Goal: Task Accomplishment & Management: Complete application form

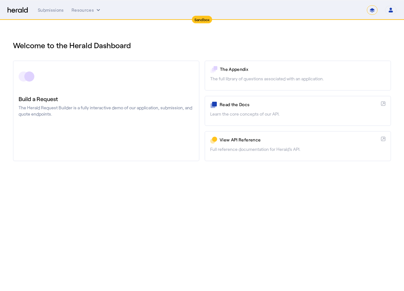
click at [204, 20] on div "Sandbox" at bounding box center [202, 20] width 20 height 8
click at [46, 10] on div "Submissions" at bounding box center [51, 10] width 26 height 6
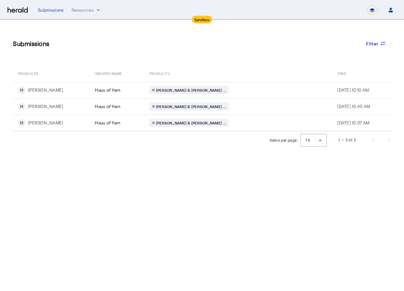
click at [261, 53] on div "Submissions Filter" at bounding box center [202, 43] width 378 height 21
click at [201, 16] on div "Sandbox" at bounding box center [202, 20] width 20 height 8
click at [91, 12] on button "Resources" at bounding box center [87, 10] width 30 height 6
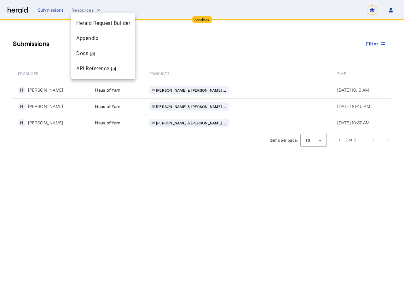
click at [22, 9] on div at bounding box center [202, 145] width 404 height 291
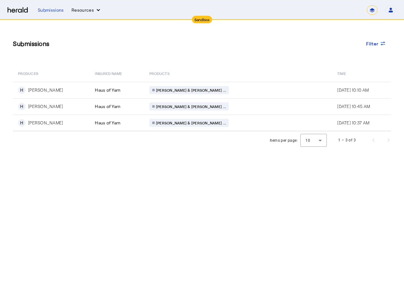
click at [77, 13] on button "Resources" at bounding box center [87, 10] width 30 height 6
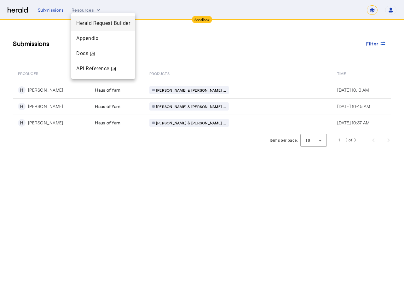
click at [86, 18] on div "Herald Request Builder" at bounding box center [103, 23] width 64 height 15
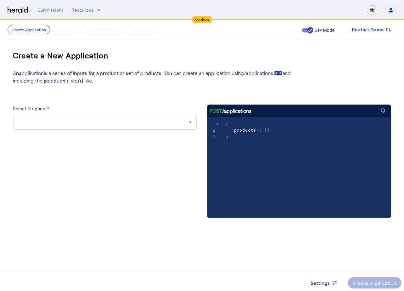
click at [103, 123] on div at bounding box center [103, 123] width 171 height 8
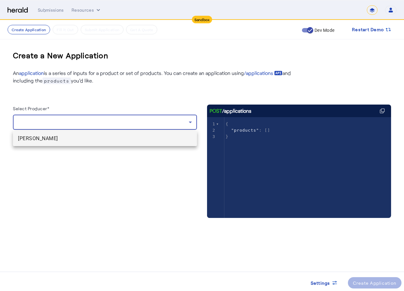
click at [142, 138] on span "[PERSON_NAME]" at bounding box center [105, 139] width 174 height 8
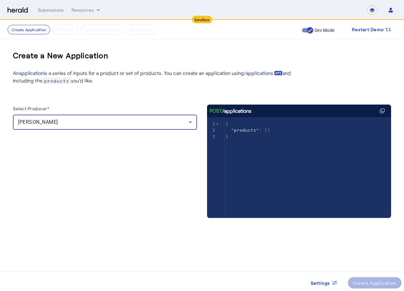
click at [208, 199] on div at bounding box center [211, 175] width 9 height 117
click at [259, 164] on div "xxxxxxxxxx 3 1 { 2 "products" : [] 3 }" at bounding box center [307, 175] width 200 height 117
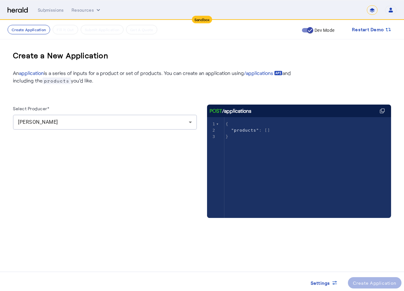
click at [203, 144] on div "Select Producer* [PERSON_NAME] POST /applications xxxxxxxxxx 3 1 { 2 "products"…" at bounding box center [202, 158] width 378 height 146
click at [169, 158] on div "Select Producer* [PERSON_NAME]" at bounding box center [105, 168] width 184 height 126
click at [273, 151] on div "xxxxxxxxxx 3 1 { 2 "products" : [] 3 }" at bounding box center [307, 175] width 200 height 117
click at [242, 153] on div "xxxxxxxxxx 3 1 { 2 "products" : [] 3 }" at bounding box center [307, 175] width 200 height 117
click at [301, 163] on div "xxxxxxxxxx 3 1 { 2 "products" : [] 3 }" at bounding box center [307, 175] width 200 height 117
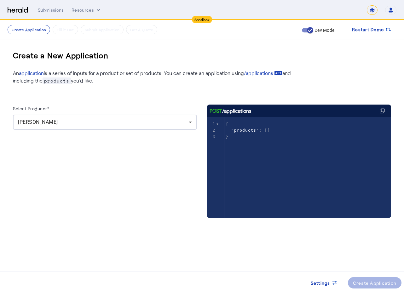
click at [373, 282] on herald-button "Create Application" at bounding box center [375, 283] width 54 height 11
click at [344, 261] on body "Sandbox Menu Submissions Resources ******* Open user menu [PERSON_NAME] Herald …" at bounding box center [202, 145] width 404 height 291
click at [179, 126] on div "[PERSON_NAME]" at bounding box center [105, 122] width 174 height 15
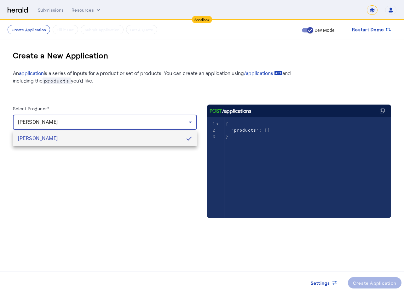
click at [155, 114] on div at bounding box center [202, 145] width 404 height 291
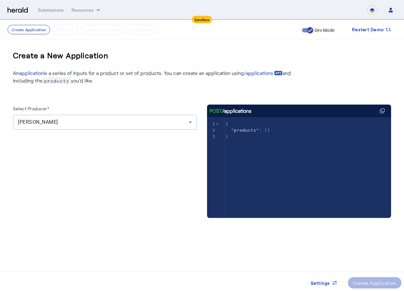
click at [172, 148] on div "Select Producer* [PERSON_NAME]" at bounding box center [105, 168] width 184 height 126
click at [169, 114] on div "Select Producer*" at bounding box center [105, 110] width 184 height 10
click at [167, 110] on div "Select Producer*" at bounding box center [105, 110] width 184 height 10
click at [167, 119] on div "[PERSON_NAME]" at bounding box center [103, 123] width 171 height 8
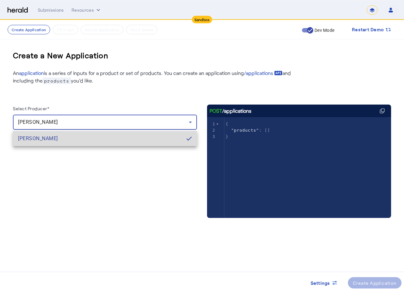
click at [174, 140] on span "[PERSON_NAME]" at bounding box center [99, 139] width 163 height 8
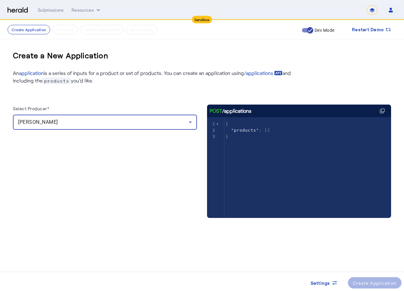
click at [184, 192] on div "Select Producer* [PERSON_NAME]" at bounding box center [105, 168] width 184 height 126
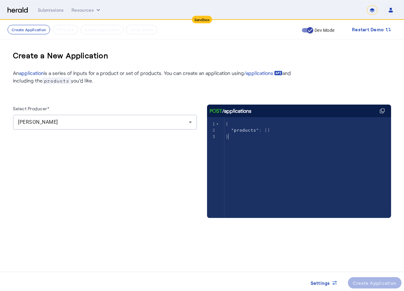
click at [288, 172] on div "xxxxxxxxxx 3 1 { 2 "products" : [] 3 }" at bounding box center [307, 175] width 200 height 117
click at [290, 173] on div "xxxxxxxxxx 3 1 { 2 "products" : [] 3 }" at bounding box center [307, 175] width 200 height 117
click at [377, 77] on div "Create a New Application An application is a series of inputs for a product or …" at bounding box center [202, 138] width 404 height 236
click at [243, 108] on div "POST /applications" at bounding box center [231, 111] width 42 height 8
click at [383, 113] on icon at bounding box center [382, 110] width 5 height 5
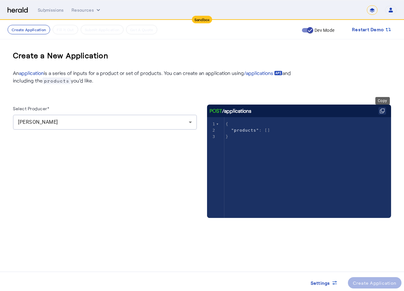
click at [384, 112] on icon at bounding box center [382, 110] width 5 height 5
click at [377, 77] on div "Create a New Application An application is a series of inputs for a product or …" at bounding box center [202, 138] width 404 height 236
click at [365, 32] on span "Restart Demo" at bounding box center [368, 30] width 32 height 8
click at [368, 70] on div "Create a New Application An application is a series of inputs for a product or …" at bounding box center [202, 138] width 404 height 236
click at [364, 35] on span at bounding box center [372, 29] width 50 height 15
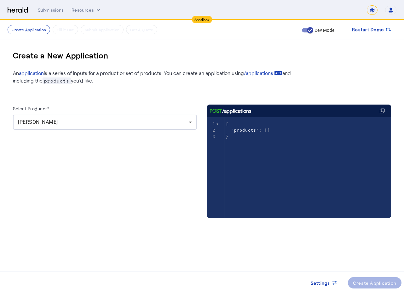
click at [367, 68] on div "Create a New Application An application is a series of inputs for a product or …" at bounding box center [202, 138] width 404 height 236
click at [24, 27] on button "Create Application" at bounding box center [29, 29] width 43 height 9
click at [65, 62] on h3 "Create a New Application" at bounding box center [61, 55] width 96 height 20
click at [62, 68] on div "An application is a series of inputs for a product or set of products. You can …" at bounding box center [155, 75] width 284 height 19
click at [66, 78] on span "products" at bounding box center [57, 81] width 28 height 7
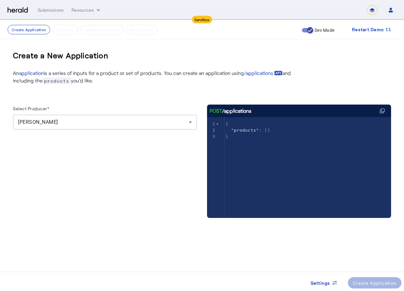
click at [87, 73] on p "An application is a series of inputs for a product or set of products. You can …" at bounding box center [155, 76] width 284 height 15
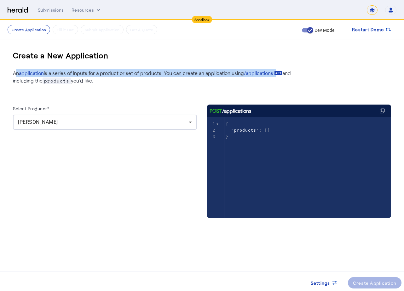
click at [87, 73] on p "An application is a series of inputs for a product or set of products. You can …" at bounding box center [155, 76] width 284 height 15
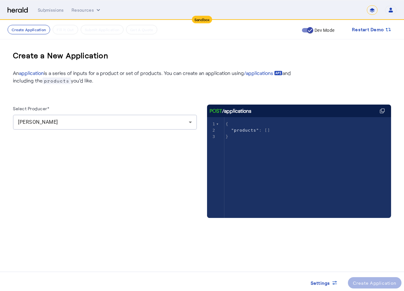
drag, startPoint x: 87, startPoint y: 73, endPoint x: 101, endPoint y: 81, distance: 15.7
click at [101, 81] on p "An application is a series of inputs for a product or set of products. You can …" at bounding box center [155, 76] width 284 height 15
click at [264, 132] on span ""products" : []" at bounding box center [248, 130] width 44 height 5
click at [237, 130] on span ""products"" at bounding box center [245, 130] width 28 height 5
click at [268, 134] on pre "}" at bounding box center [311, 137] width 172 height 6
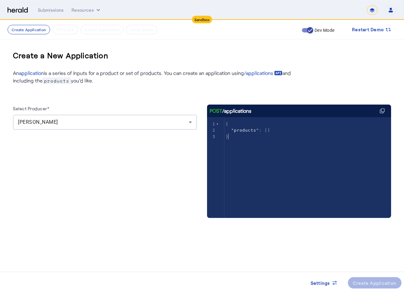
click at [266, 131] on span ""products" : []" at bounding box center [248, 130] width 44 height 5
type textarea "**********"
click at [266, 131] on span ""products" : []" at bounding box center [248, 130] width 44 height 5
click at [281, 131] on pre ""products" : []" at bounding box center [311, 130] width 172 height 6
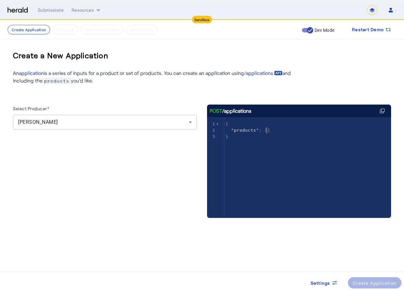
click at [155, 136] on div at bounding box center [105, 135] width 184 height 10
drag, startPoint x: 68, startPoint y: 72, endPoint x: 113, endPoint y: 72, distance: 44.8
click at [113, 72] on p "An application is a series of inputs for a product or set of products. You can …" at bounding box center [155, 76] width 284 height 15
click at [127, 97] on div "Select Producer* [PERSON_NAME] POST /applications x 1 { 2 "products" : [] 3 }" at bounding box center [202, 158] width 378 height 146
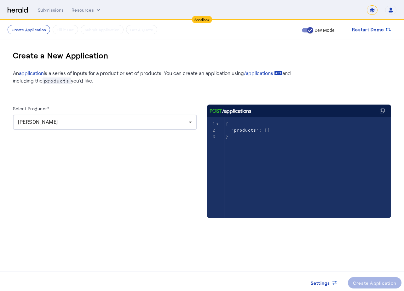
click at [123, 155] on div "Select Producer* [PERSON_NAME]" at bounding box center [105, 168] width 184 height 126
click at [141, 86] on div "Select Producer* [PERSON_NAME] POST /applications x 1 { 2 "products" : [] 3 }" at bounding box center [202, 158] width 378 height 146
click at [142, 72] on p "An application is a series of inputs for a product or set of products. You can …" at bounding box center [155, 76] width 284 height 15
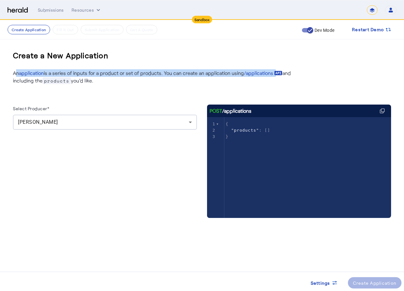
click at [142, 72] on p "An application is a series of inputs for a product or set of products. You can …" at bounding box center [155, 76] width 284 height 15
drag, startPoint x: 142, startPoint y: 72, endPoint x: 155, endPoint y: 71, distance: 12.9
click at [159, 76] on p "An application is a series of inputs for a product or set of products. You can …" at bounding box center [155, 76] width 284 height 15
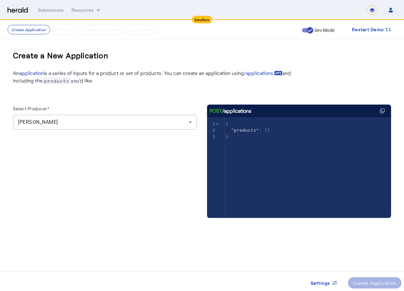
click at [108, 76] on p "An application is a series of inputs for a product or set of products. You can …" at bounding box center [155, 76] width 284 height 15
click at [44, 71] on link "application" at bounding box center [31, 73] width 25 height 6
